Goal: Navigation & Orientation: Find specific page/section

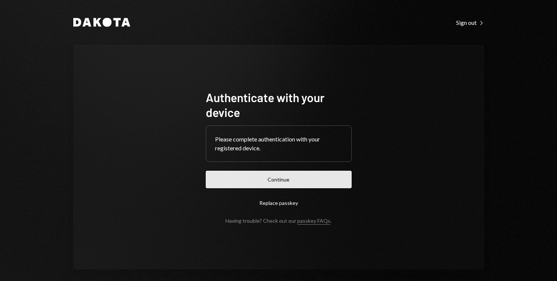
click at [289, 179] on button "Continue" at bounding box center [279, 179] width 146 height 17
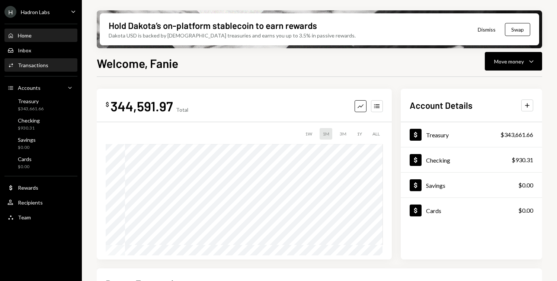
click at [35, 65] on div "Transactions" at bounding box center [33, 65] width 30 height 6
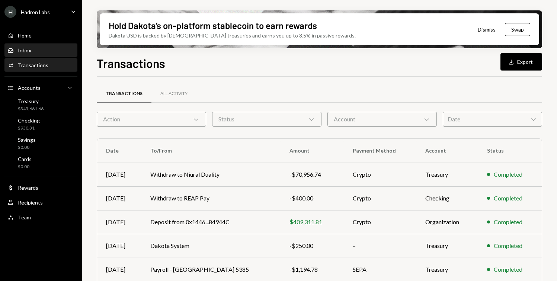
click at [42, 49] on div "Inbox Inbox" at bounding box center [40, 50] width 67 height 7
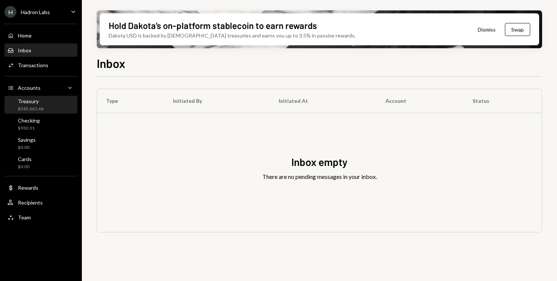
click at [46, 106] on div "Treasury $343,661.66" at bounding box center [40, 105] width 67 height 14
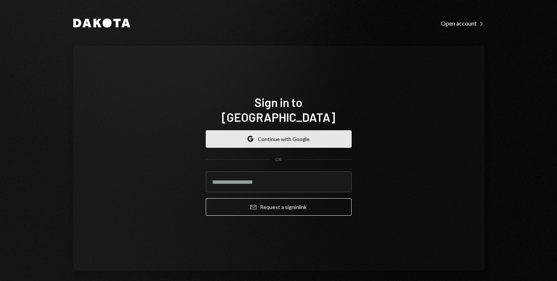
click at [258, 131] on button "Google Continue with Google" at bounding box center [279, 139] width 146 height 17
